Goal: Answer question/provide support: Answer question/provide support

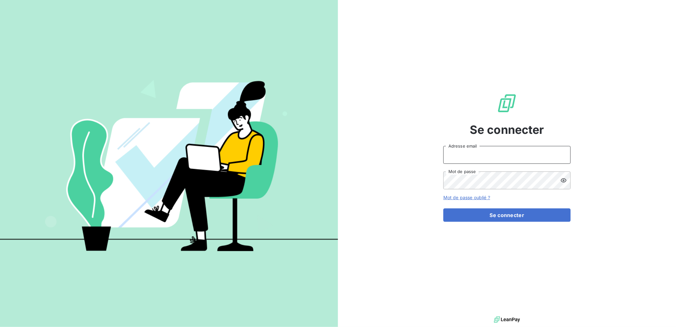
click at [463, 148] on input "Adresse email" at bounding box center [507, 155] width 127 height 18
type input "[PERSON_NAME][EMAIL_ADDRESS][DOMAIN_NAME]"
click at [444, 208] on button "Se connecter" at bounding box center [507, 214] width 127 height 13
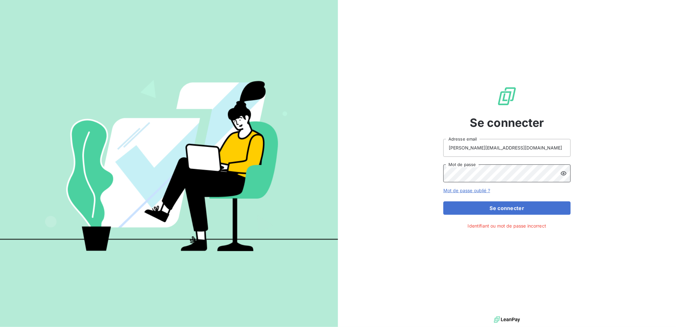
click at [444, 201] on button "Se connecter" at bounding box center [507, 207] width 127 height 13
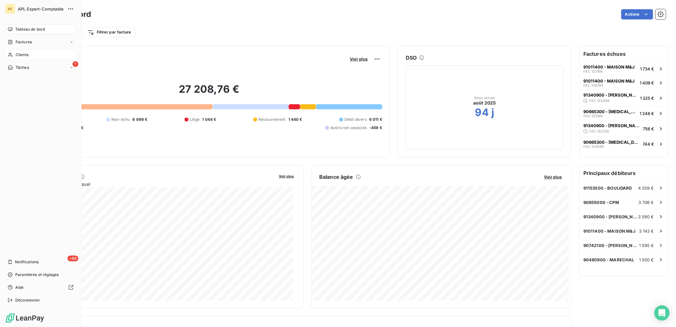
click at [11, 55] on icon at bounding box center [10, 54] width 5 height 5
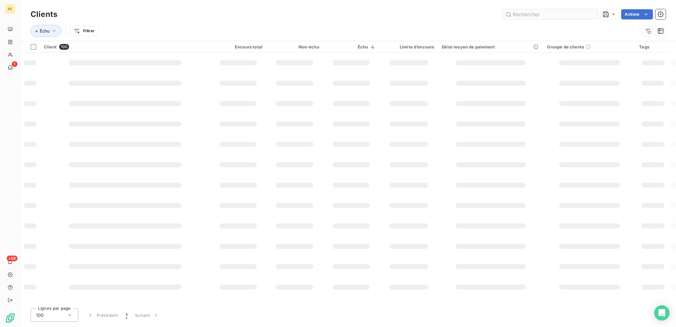
click at [527, 11] on input "text" at bounding box center [551, 14] width 96 height 10
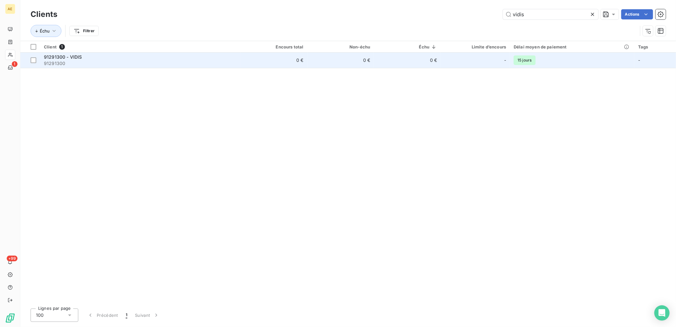
type input "vidis"
click at [87, 61] on span "91291300" at bounding box center [140, 63] width 193 height 6
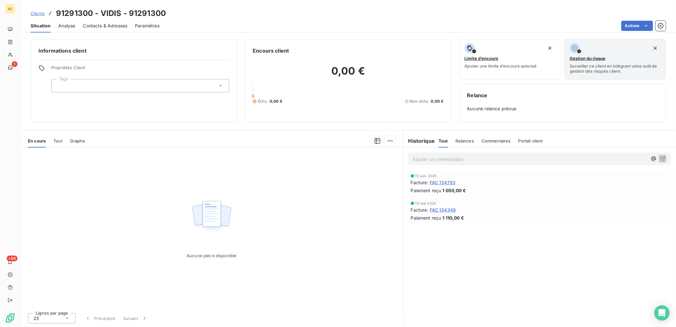
click at [446, 206] on span "FAC 134349" at bounding box center [443, 209] width 26 height 7
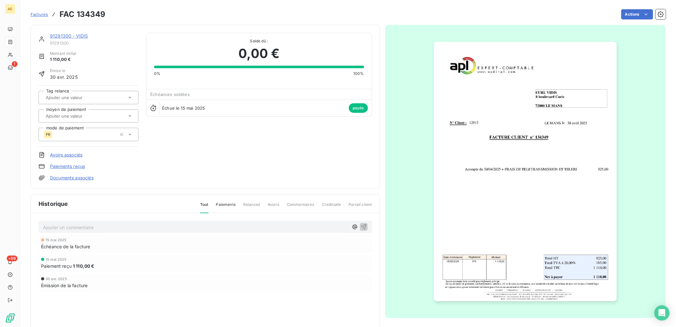
click at [527, 271] on img "button" at bounding box center [525, 171] width 183 height 259
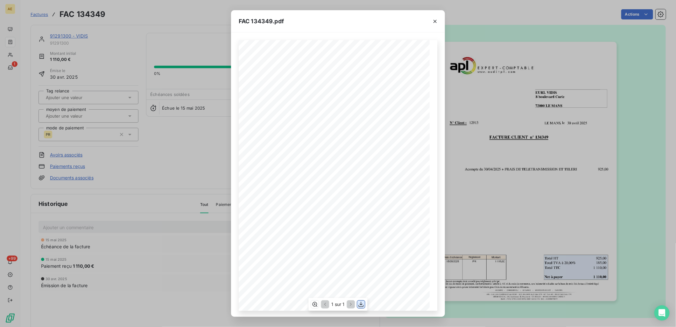
click at [360, 302] on icon "button" at bounding box center [361, 304] width 6 height 6
click at [438, 19] on icon "button" at bounding box center [435, 21] width 6 height 6
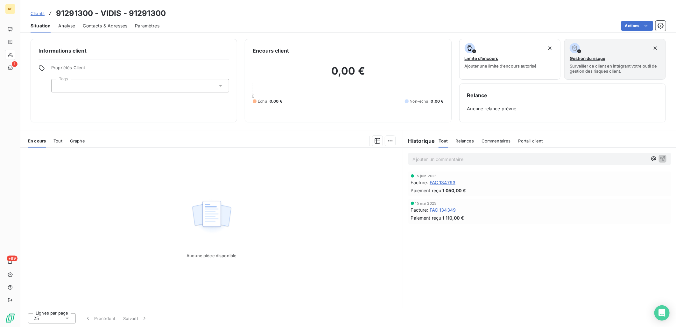
click at [449, 182] on span "FAC 134793" at bounding box center [443, 182] width 26 height 7
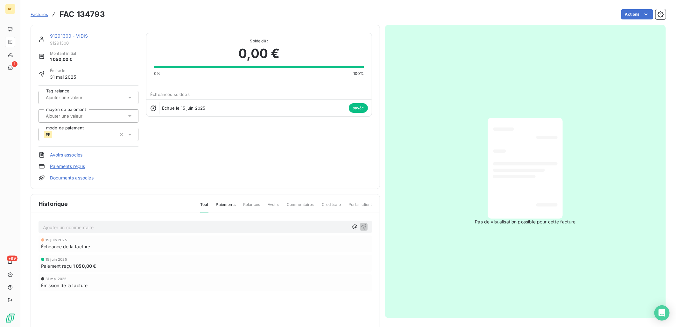
click at [510, 184] on div at bounding box center [525, 168] width 65 height 90
click at [40, 12] on span "Factures" at bounding box center [40, 14] width 18 height 5
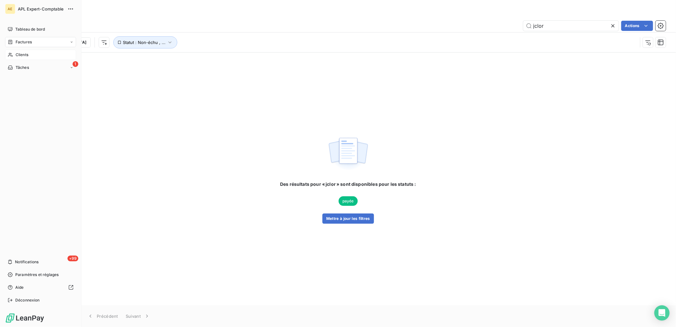
click at [21, 54] on span "Clients" at bounding box center [22, 55] width 13 height 6
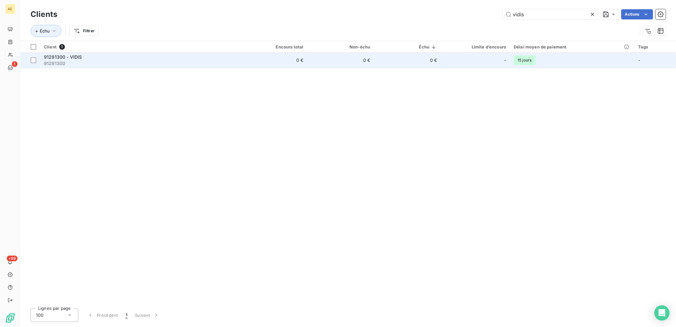
click at [63, 64] on span "91291300" at bounding box center [140, 63] width 193 height 6
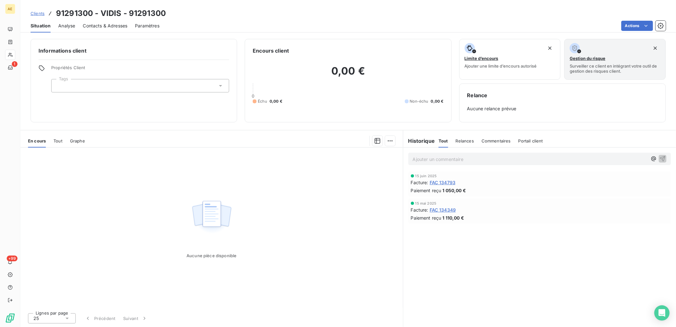
click at [444, 181] on span "FAC 134793" at bounding box center [443, 182] width 26 height 7
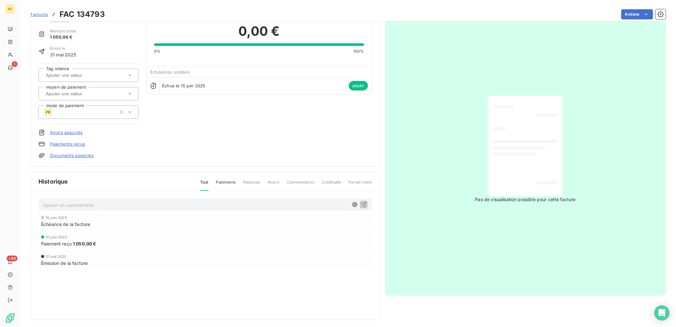
scroll to position [25, 0]
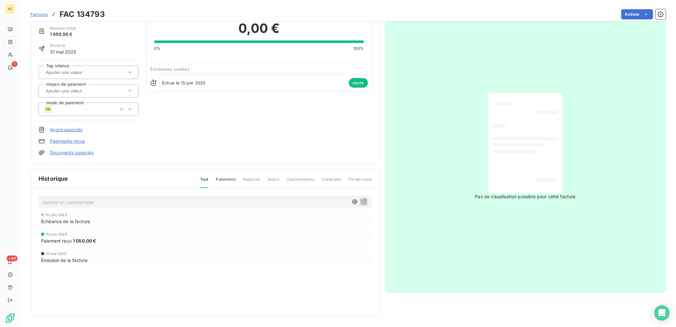
drag, startPoint x: 518, startPoint y: 194, endPoint x: 518, endPoint y: 187, distance: 7.3
click at [518, 195] on span "Pas de visualisation possible pour cette facture" at bounding box center [525, 196] width 101 height 6
click at [519, 183] on div at bounding box center [525, 143] width 65 height 90
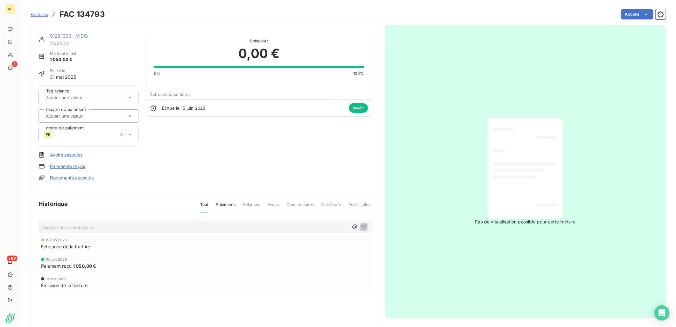
scroll to position [0, 0]
click at [223, 149] on div "91291300 - VIDIS 91291300 Montant initial 1 050,00 € Émise le 31 mai 2025 Tag r…" at bounding box center [206, 107] width 334 height 148
click at [535, 179] on div at bounding box center [525, 168] width 65 height 90
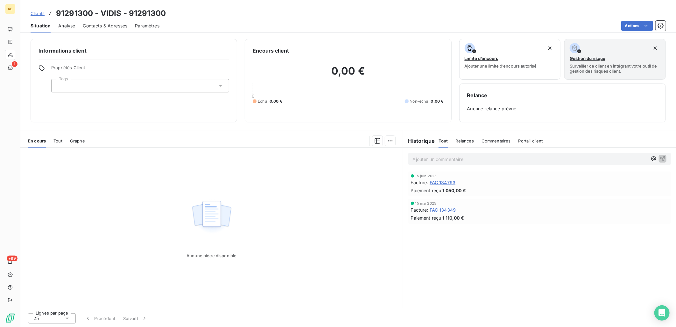
click at [459, 160] on p "Ajouter un commentaire ﻿" at bounding box center [530, 159] width 235 height 8
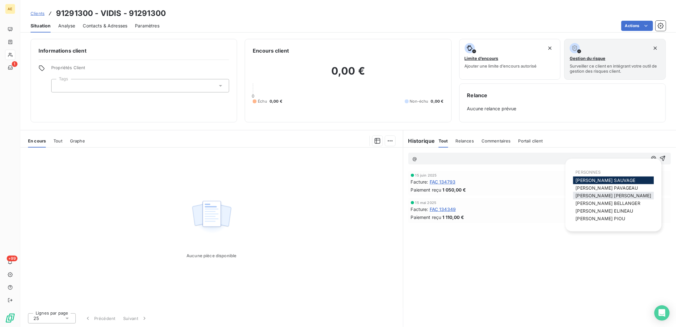
click at [591, 195] on span "Charlène LEVRON MAILLARD" at bounding box center [614, 195] width 76 height 5
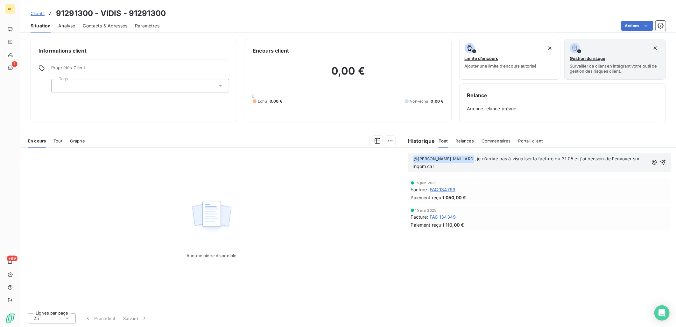
click at [599, 153] on div "﻿ @ Charlène LEVRON MAILLARD ﻿ , je n'arrive pas à visualiser la facture du 31.…" at bounding box center [540, 162] width 263 height 19
click at [596, 158] on span ", je n'arrive pas à visualiser la facture du 31.05 et j'ai bensoin de l'envoyer…" at bounding box center [527, 162] width 228 height 13
click at [479, 164] on p "﻿ @ Charlène LEVRON MAILLARD ﻿ , je n'arrive pas à visualiser la facture du 31.…" at bounding box center [531, 162] width 236 height 15
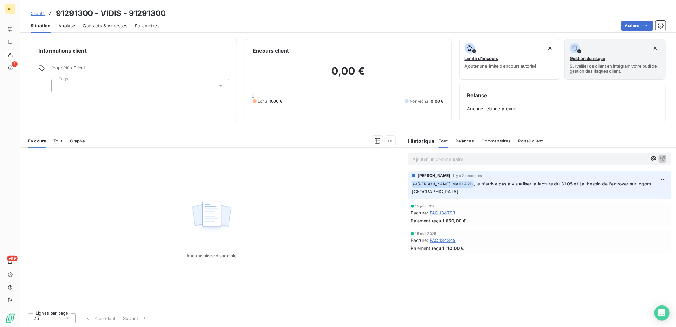
click at [449, 212] on span "FAC 134793" at bounding box center [443, 212] width 26 height 7
